Goal: Information Seeking & Learning: Learn about a topic

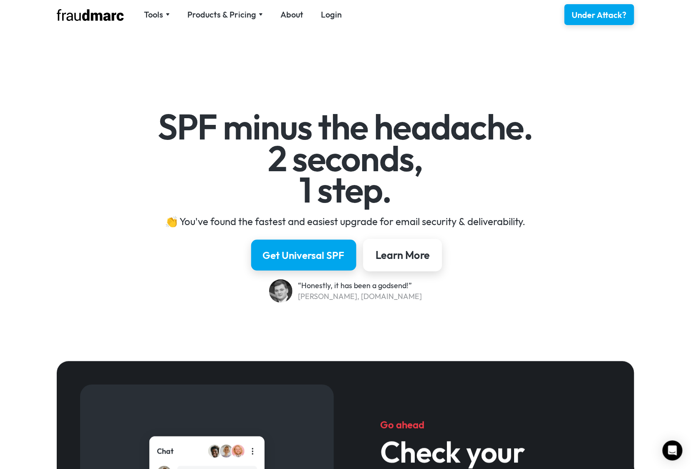
click at [428, 260] on div "Learn More" at bounding box center [402, 255] width 54 height 14
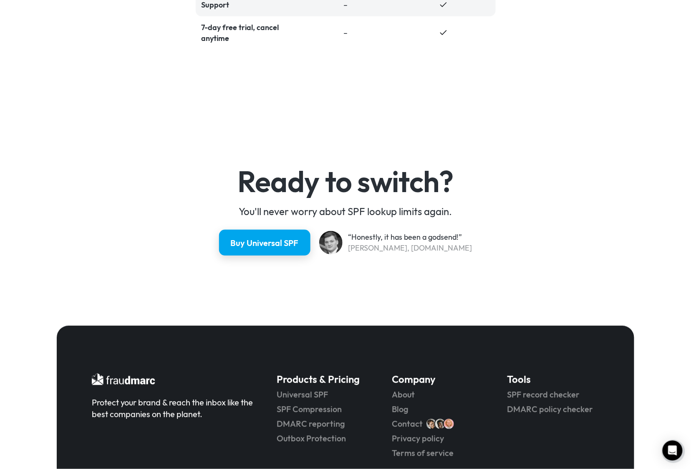
scroll to position [2139, 0]
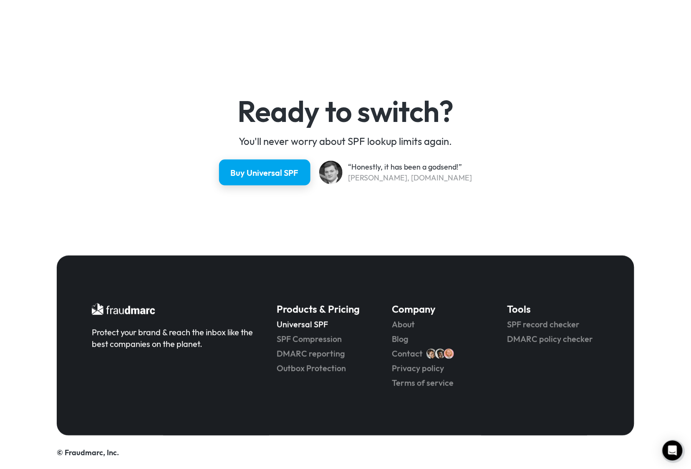
click at [314, 321] on link "Universal SPF" at bounding box center [323, 325] width 92 height 12
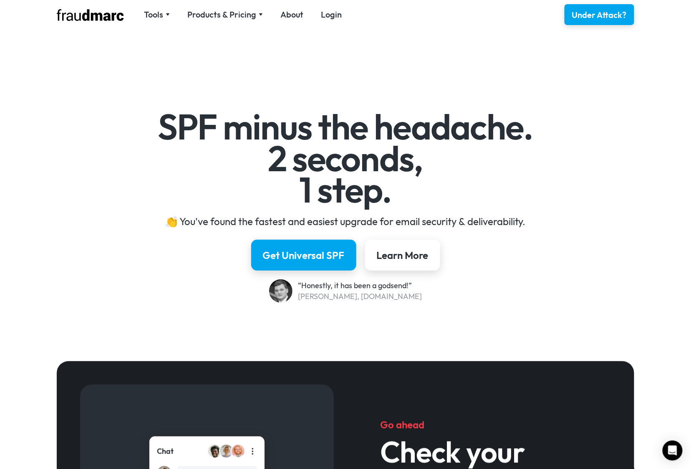
scroll to position [4, 0]
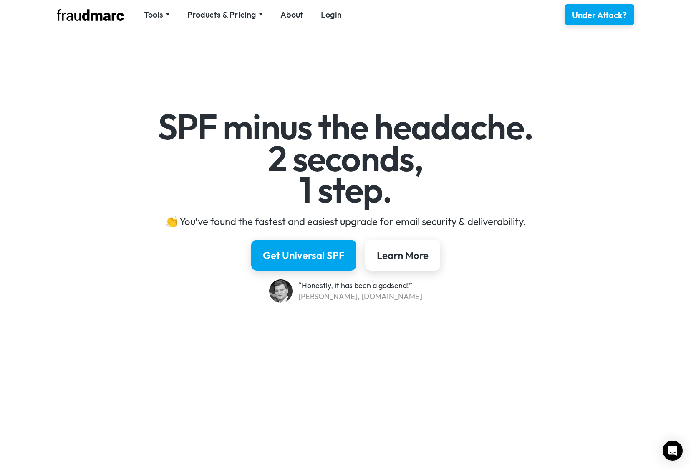
scroll to position [2139, 0]
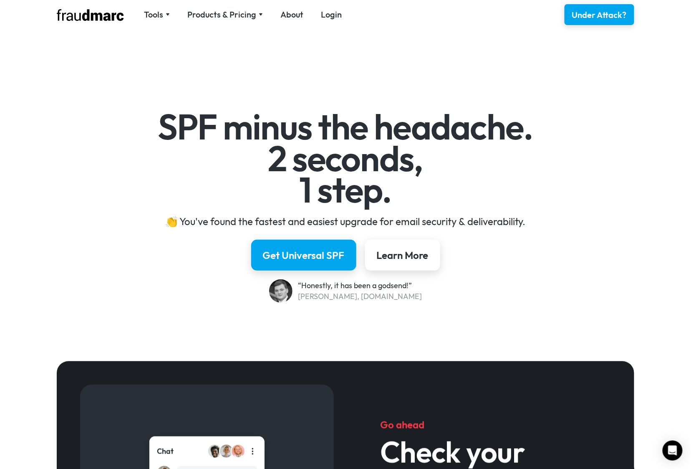
scroll to position [0, 0]
